Goal: Information Seeking & Learning: Learn about a topic

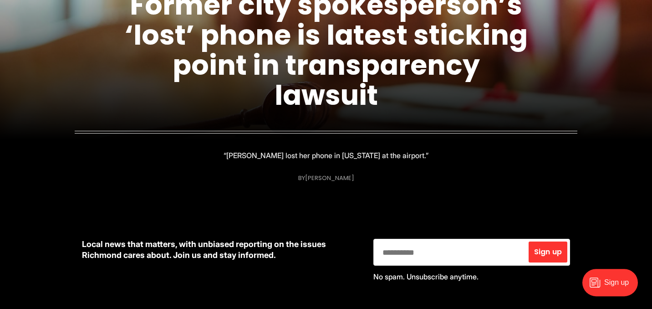
scroll to position [175, 0]
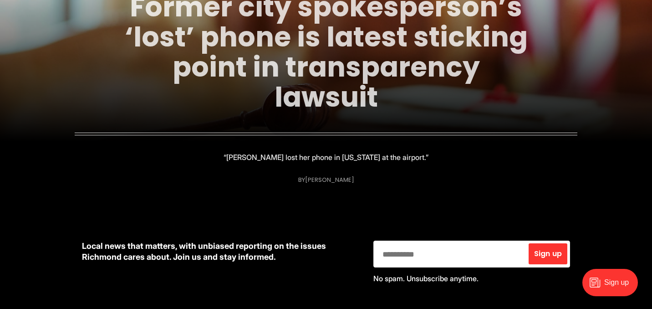
click at [265, 63] on link "Former city spokesperson’s ‘lost’ phone is latest sticking point in transparenc…" at bounding box center [326, 52] width 403 height 128
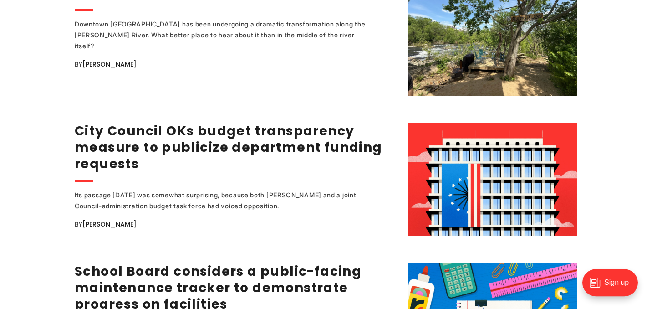
scroll to position [1224, 0]
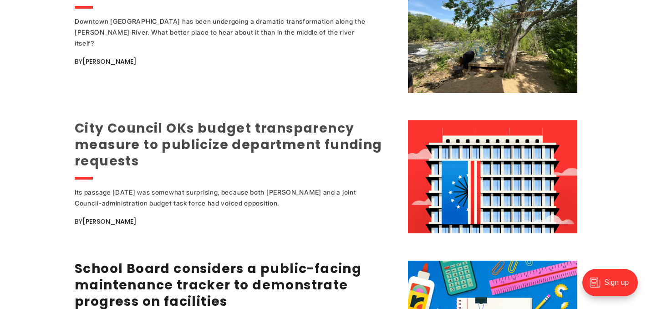
click at [195, 133] on link "City Council OKs budget transparency measure to publicize department funding re…" at bounding box center [229, 144] width 308 height 51
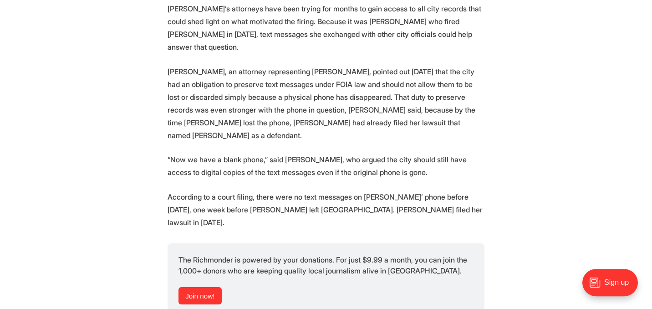
scroll to position [940, 0]
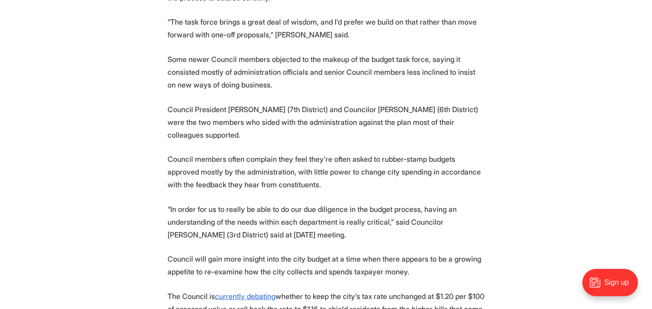
scroll to position [940, 0]
